Goal: Information Seeking & Learning: Learn about a topic

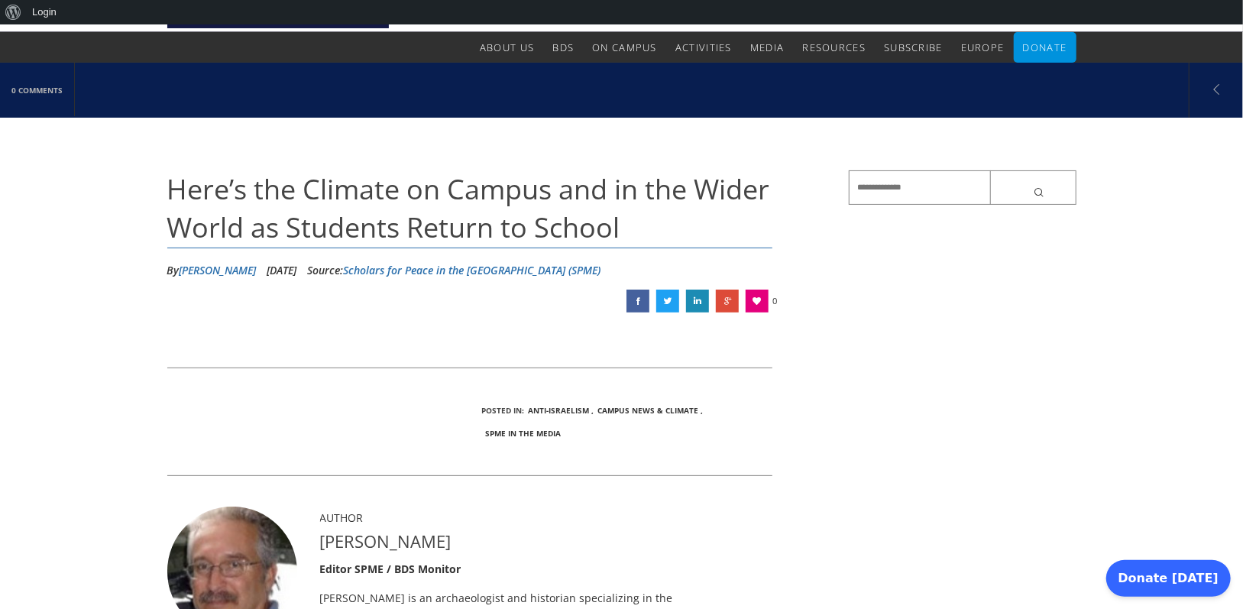
scroll to position [76, 0]
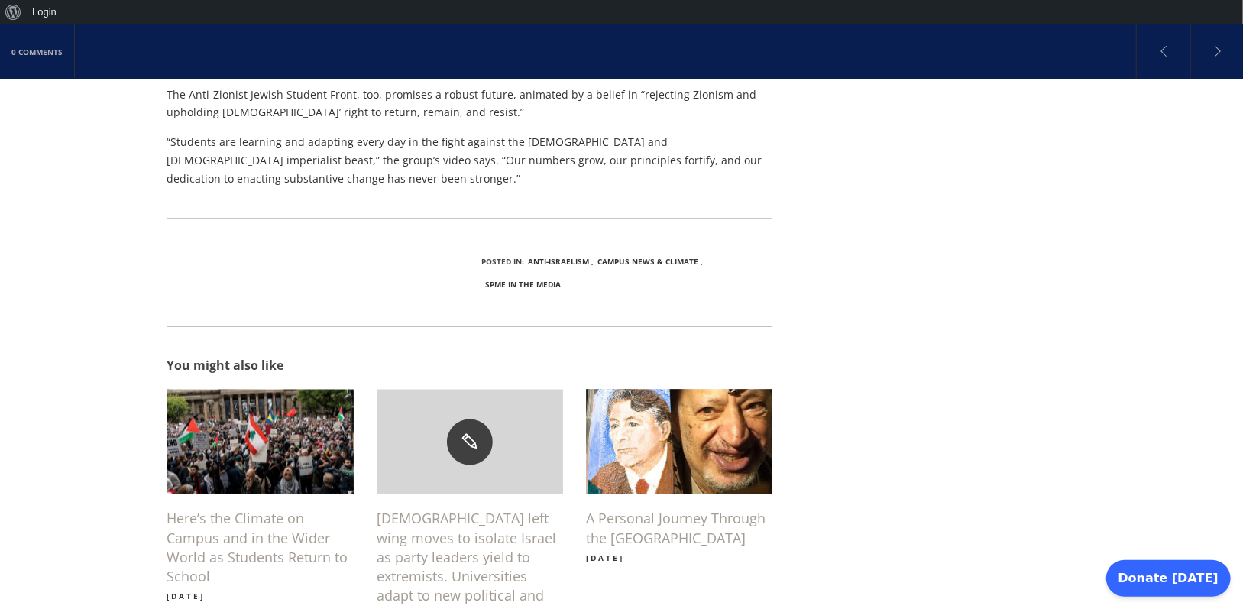
scroll to position [1451, 0]
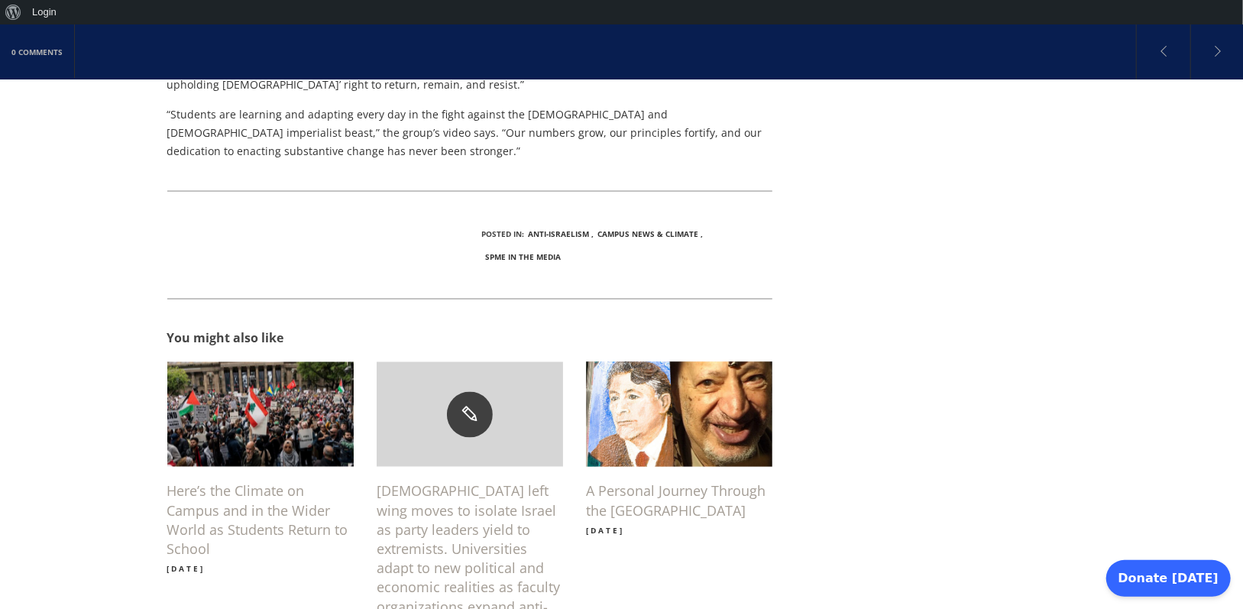
click at [415, 482] on h6 "[DEMOGRAPHIC_DATA] left wing moves to isolate Israel as party leaders yield to …" at bounding box center [470, 559] width 186 height 154
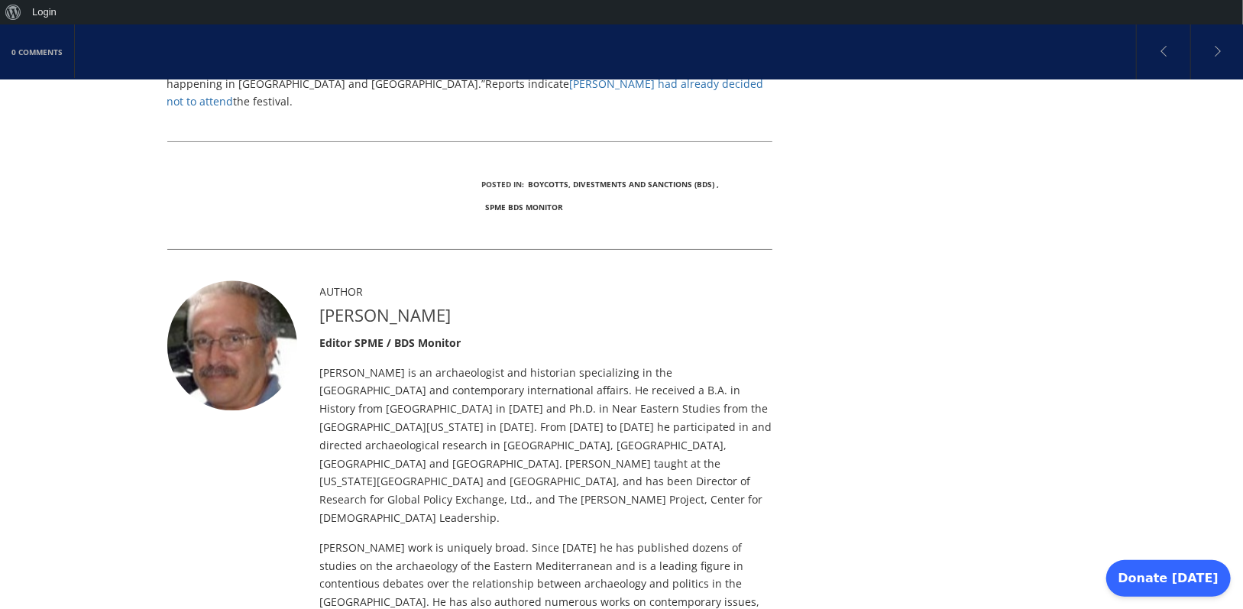
scroll to position [8935, 0]
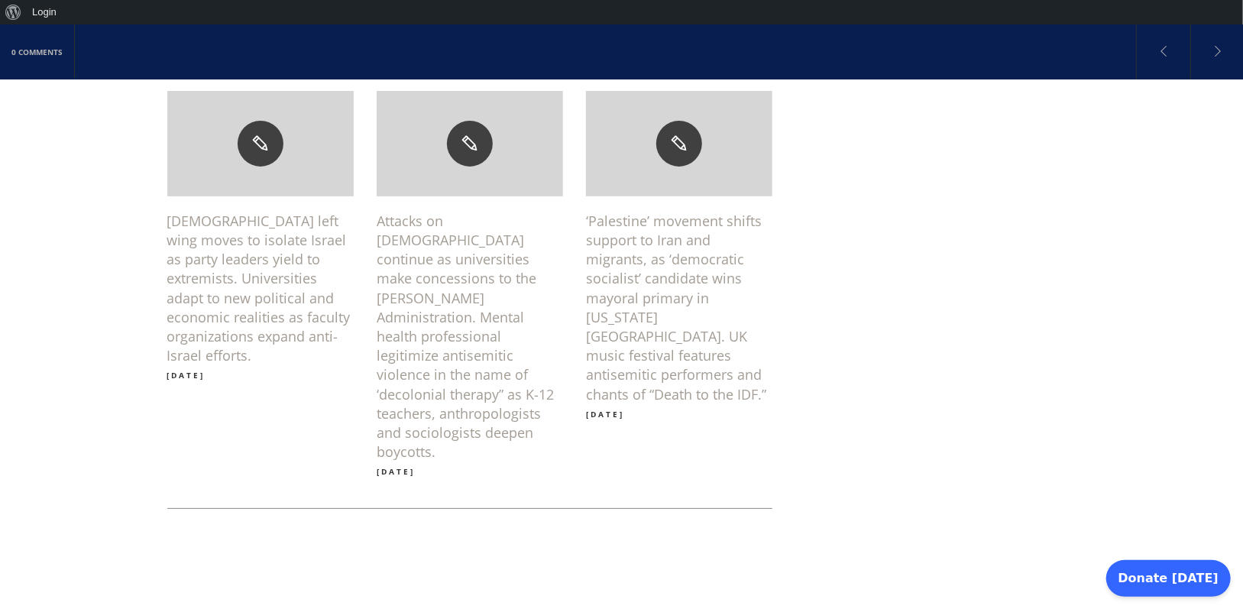
scroll to position [3589, 0]
